Goal: Task Accomplishment & Management: Use online tool/utility

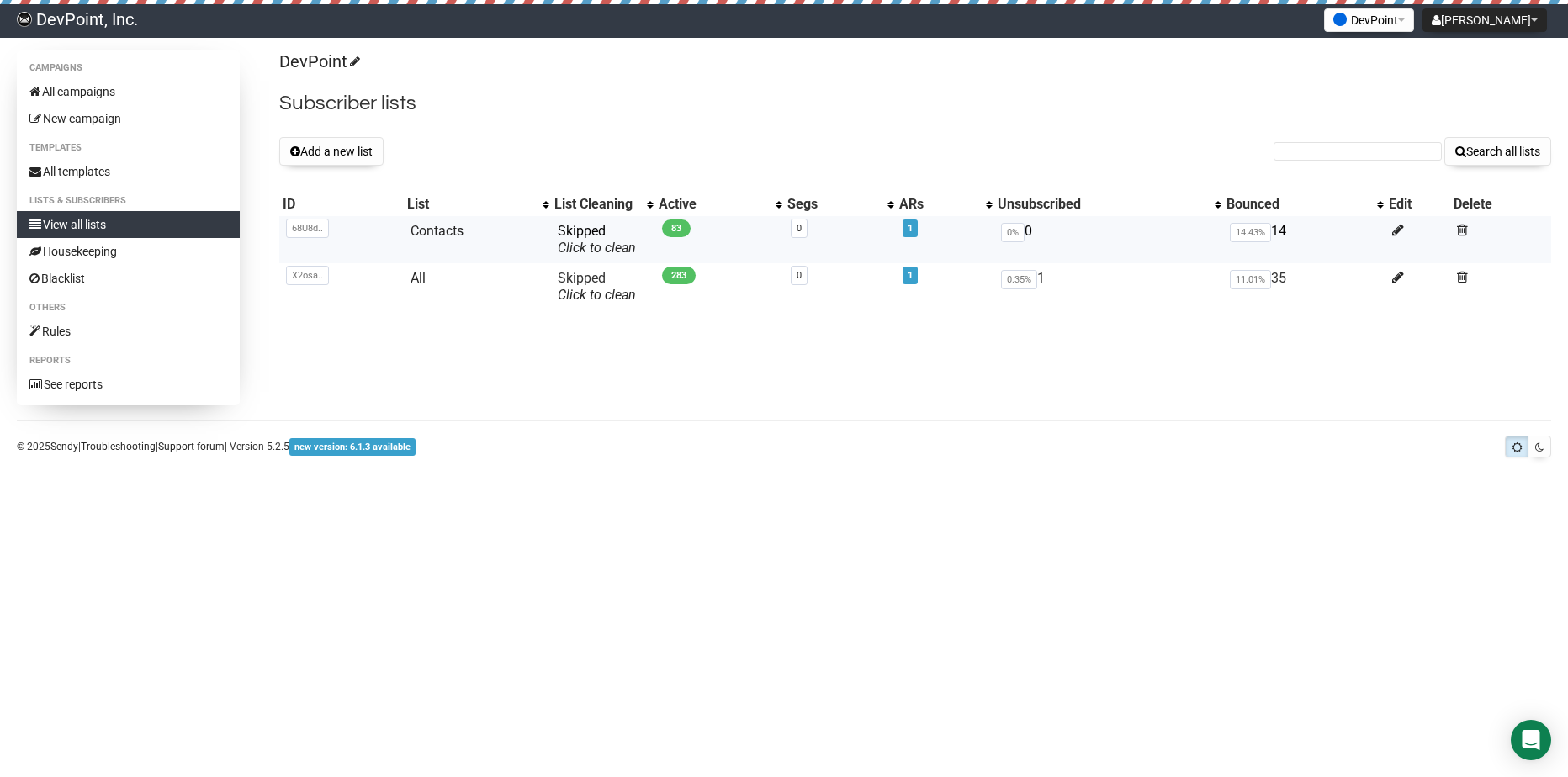
click at [1397, 239] on td at bounding box center [1418, 239] width 65 height 47
click at [1397, 233] on icon at bounding box center [1398, 229] width 12 height 14
drag, startPoint x: 560, startPoint y: 339, endPoint x: 533, endPoint y: 333, distance: 27.7
click at [552, 337] on div "Campaigns All campaigns New campaign Templates All templates Lists & subscriber…" at bounding box center [783, 228] width 1534 height 355
click at [413, 284] on link "All" at bounding box center [419, 278] width 15 height 16
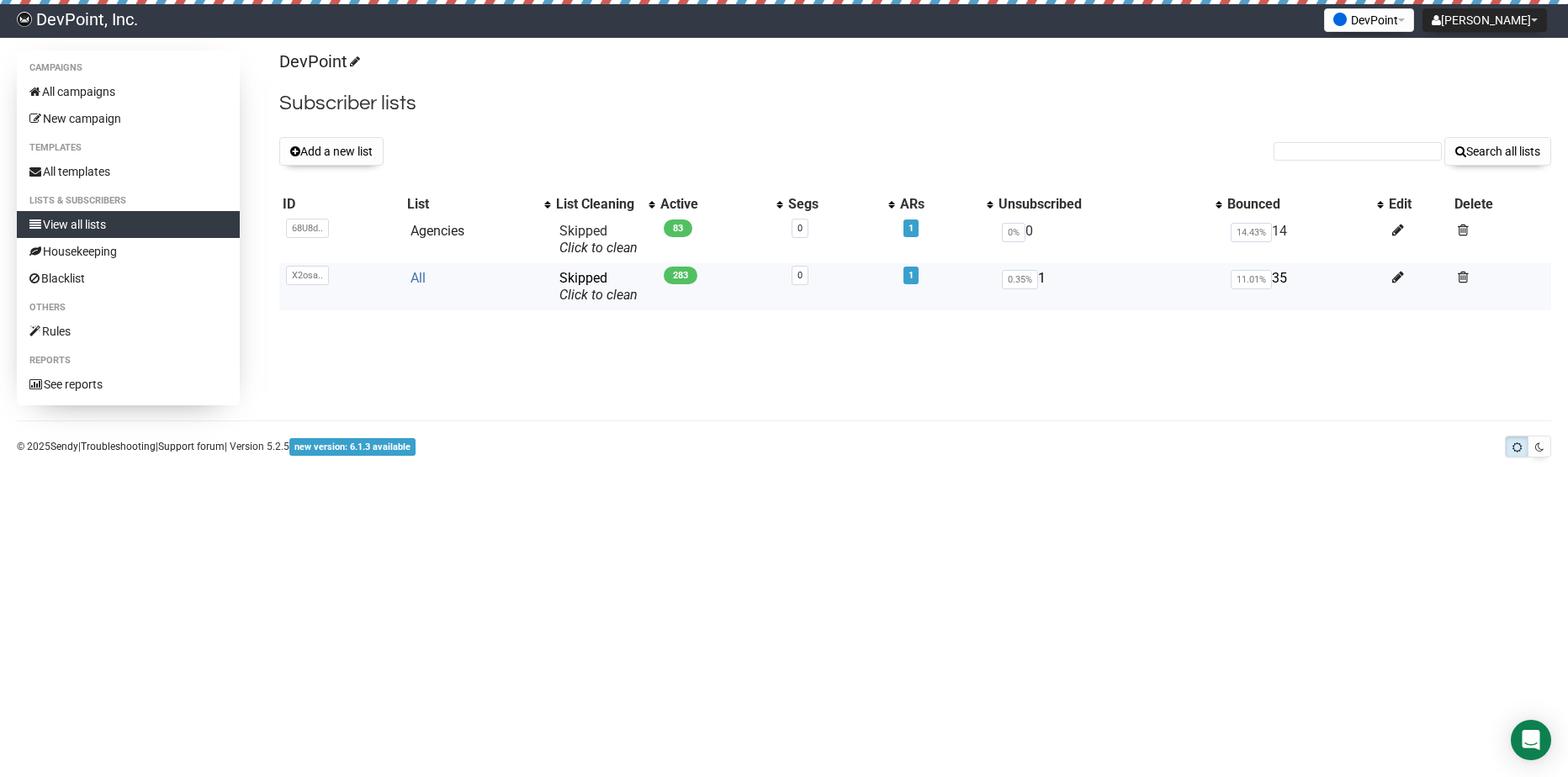
click at [424, 279] on link "All" at bounding box center [419, 278] width 15 height 16
click at [451, 231] on link "Agencies" at bounding box center [438, 230] width 54 height 16
click at [424, 281] on link "All" at bounding box center [419, 278] width 15 height 16
click at [431, 232] on link "Agencies" at bounding box center [438, 230] width 54 height 16
click at [413, 281] on link "All" at bounding box center [419, 278] width 15 height 16
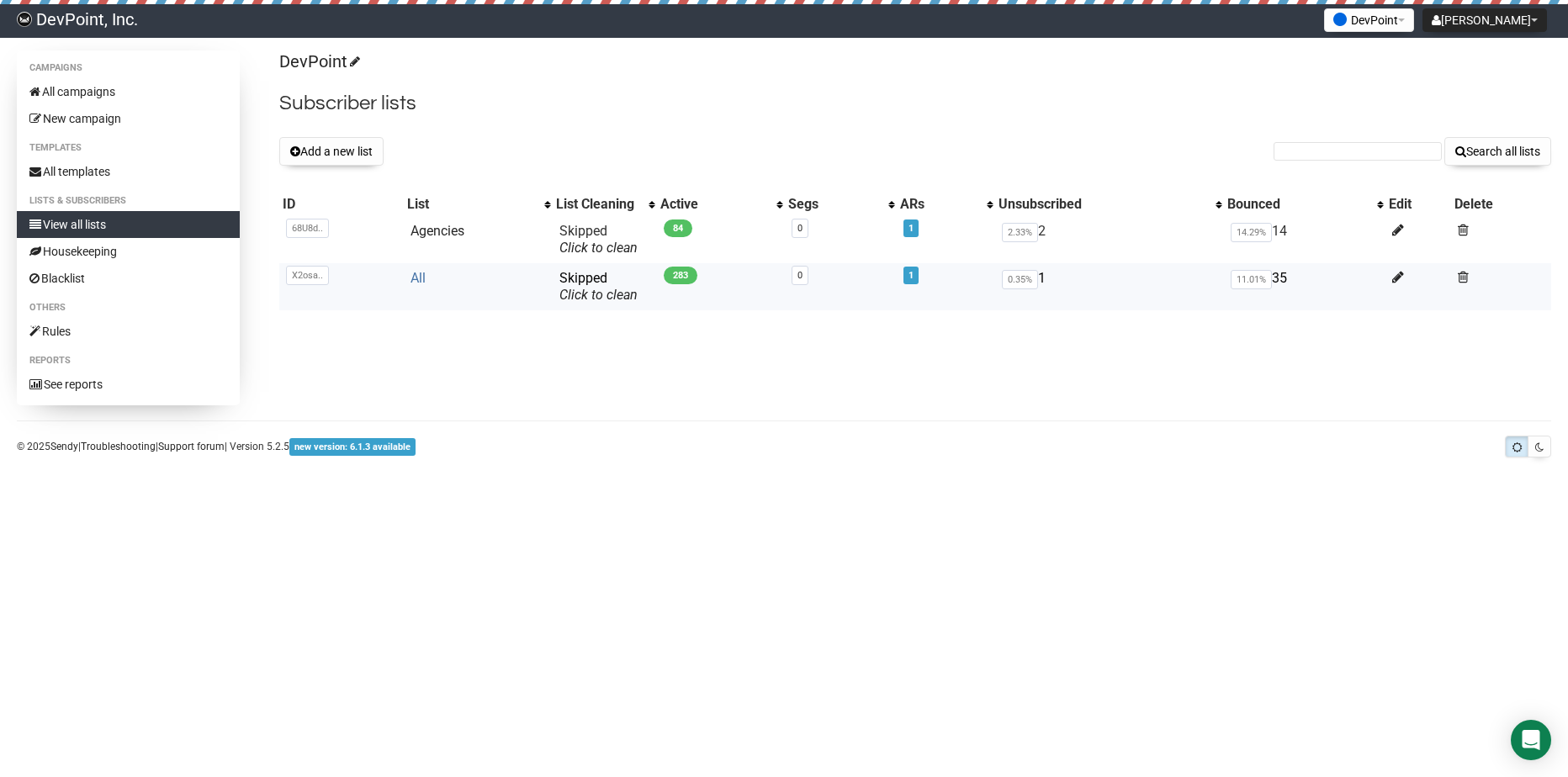
click at [419, 280] on link "All" at bounding box center [419, 278] width 15 height 16
click at [415, 279] on link "All" at bounding box center [419, 278] width 15 height 16
click at [432, 232] on link "Agencies" at bounding box center [438, 230] width 54 height 16
click at [439, 234] on link "Agencies" at bounding box center [438, 230] width 54 height 16
click at [656, 409] on div "Campaigns All campaigns New campaign Templates All templates Lists & subscriber…" at bounding box center [784, 256] width 1568 height 413
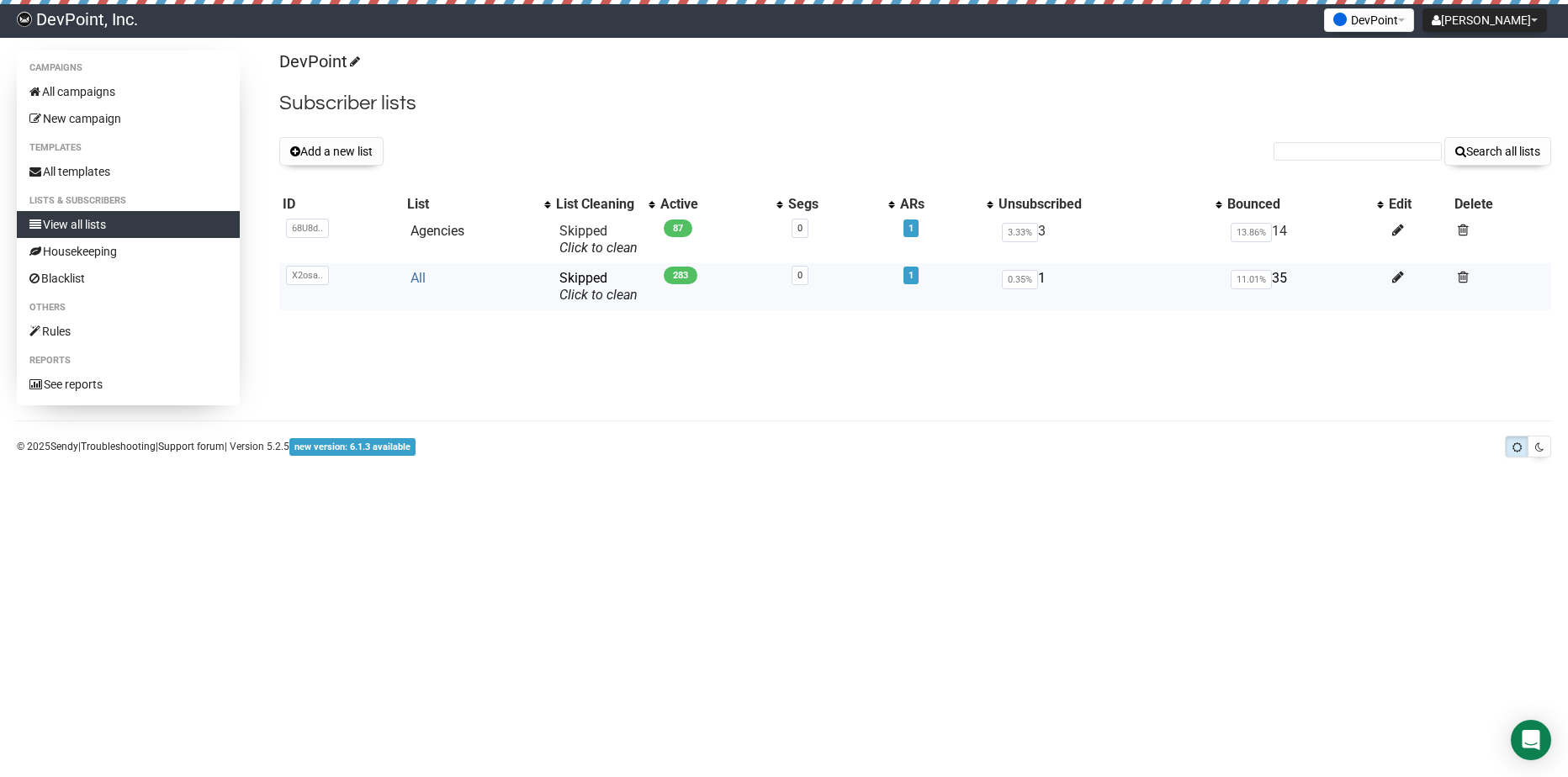
click at [425, 280] on link "All" at bounding box center [419, 278] width 15 height 16
click at [414, 271] on link "All" at bounding box center [419, 278] width 15 height 16
click at [83, 121] on link "New campaign" at bounding box center [127, 119] width 223 height 27
click at [419, 274] on link "All" at bounding box center [419, 278] width 15 height 16
click at [417, 281] on link "All" at bounding box center [419, 278] width 15 height 16
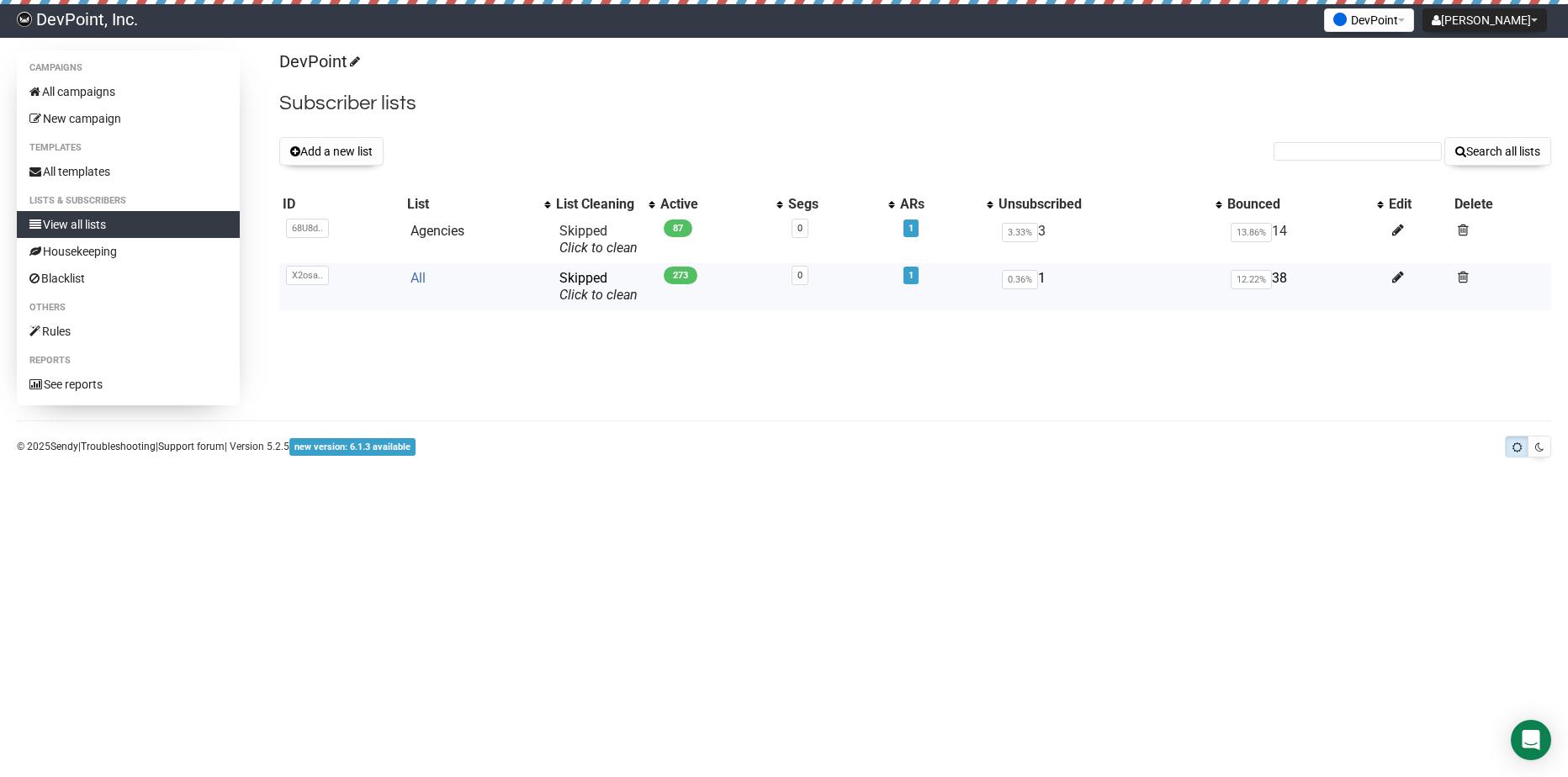
click at [418, 275] on link "All" at bounding box center [419, 278] width 15 height 16
click at [419, 279] on link "All" at bounding box center [419, 278] width 15 height 16
click at [426, 276] on td "All" at bounding box center [478, 286] width 149 height 47
click at [422, 276] on link "All" at bounding box center [419, 278] width 15 height 16
click at [423, 277] on link "All" at bounding box center [419, 278] width 15 height 16
